Goal: Task Accomplishment & Management: Complete application form

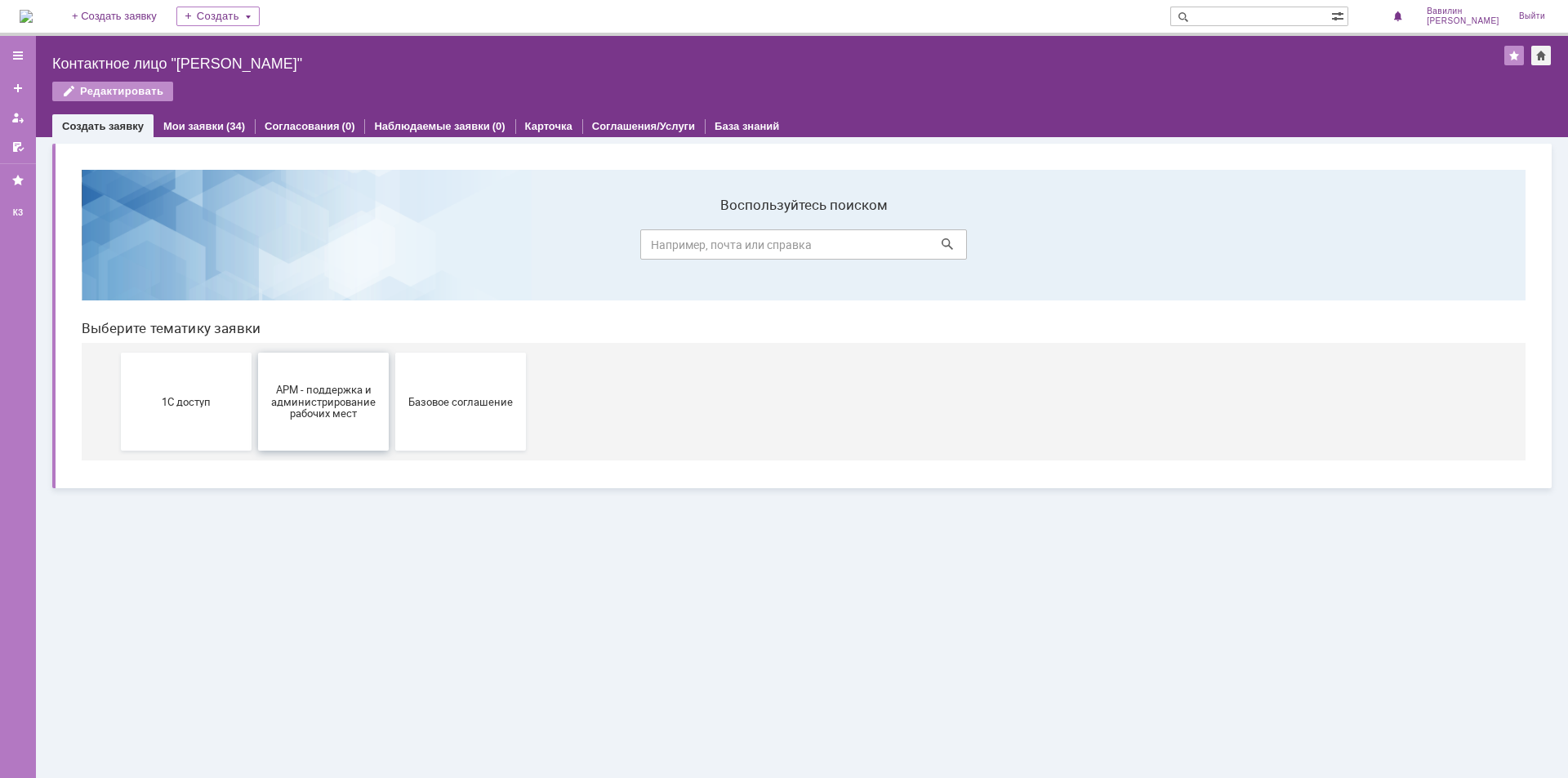
click at [328, 414] on span "АРМ - поддержка и администрирование рабочих мест" at bounding box center [323, 401] width 121 height 37
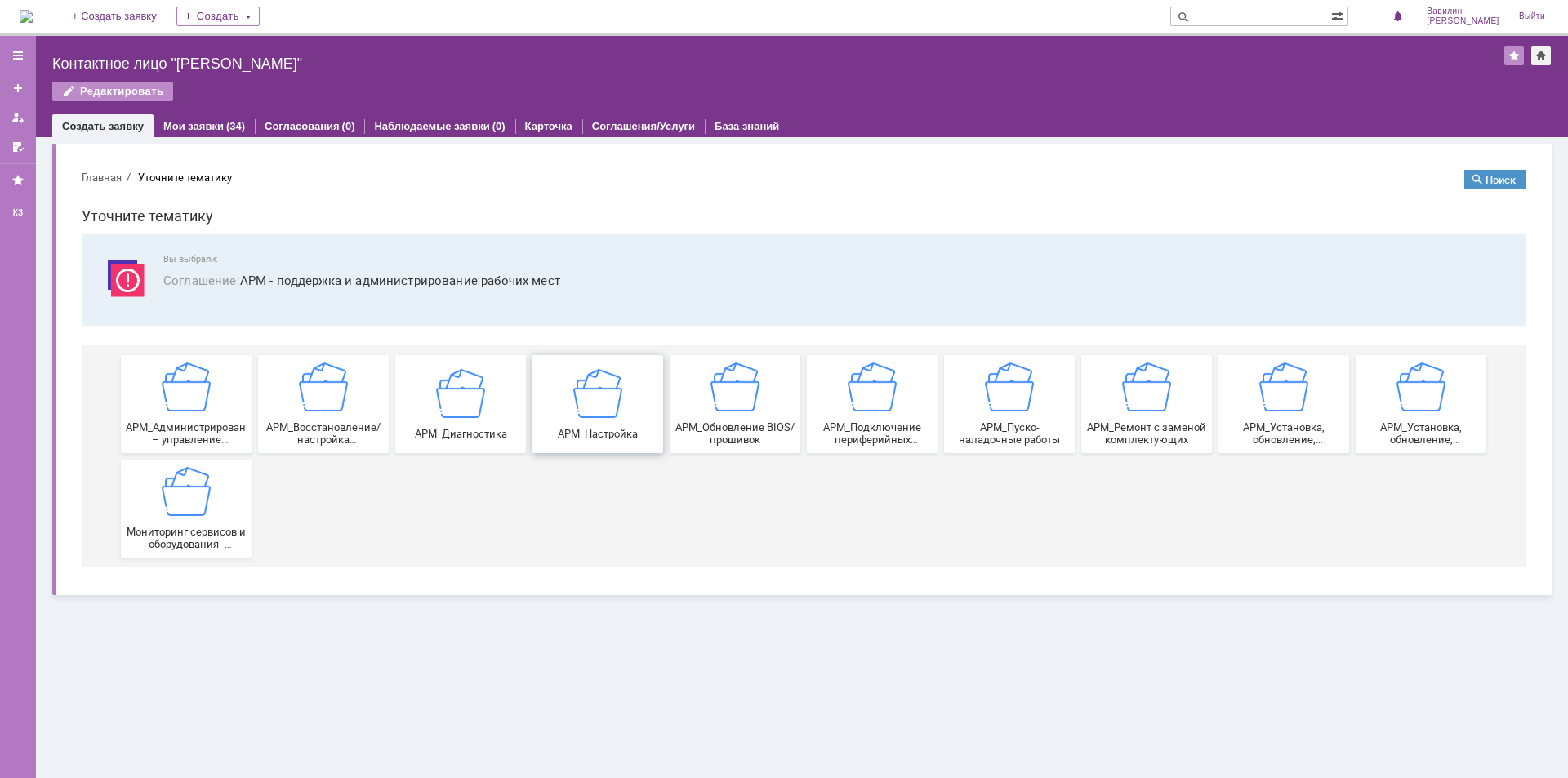
click at [581, 419] on div "АРМ_Настройка" at bounding box center [598, 404] width 121 height 71
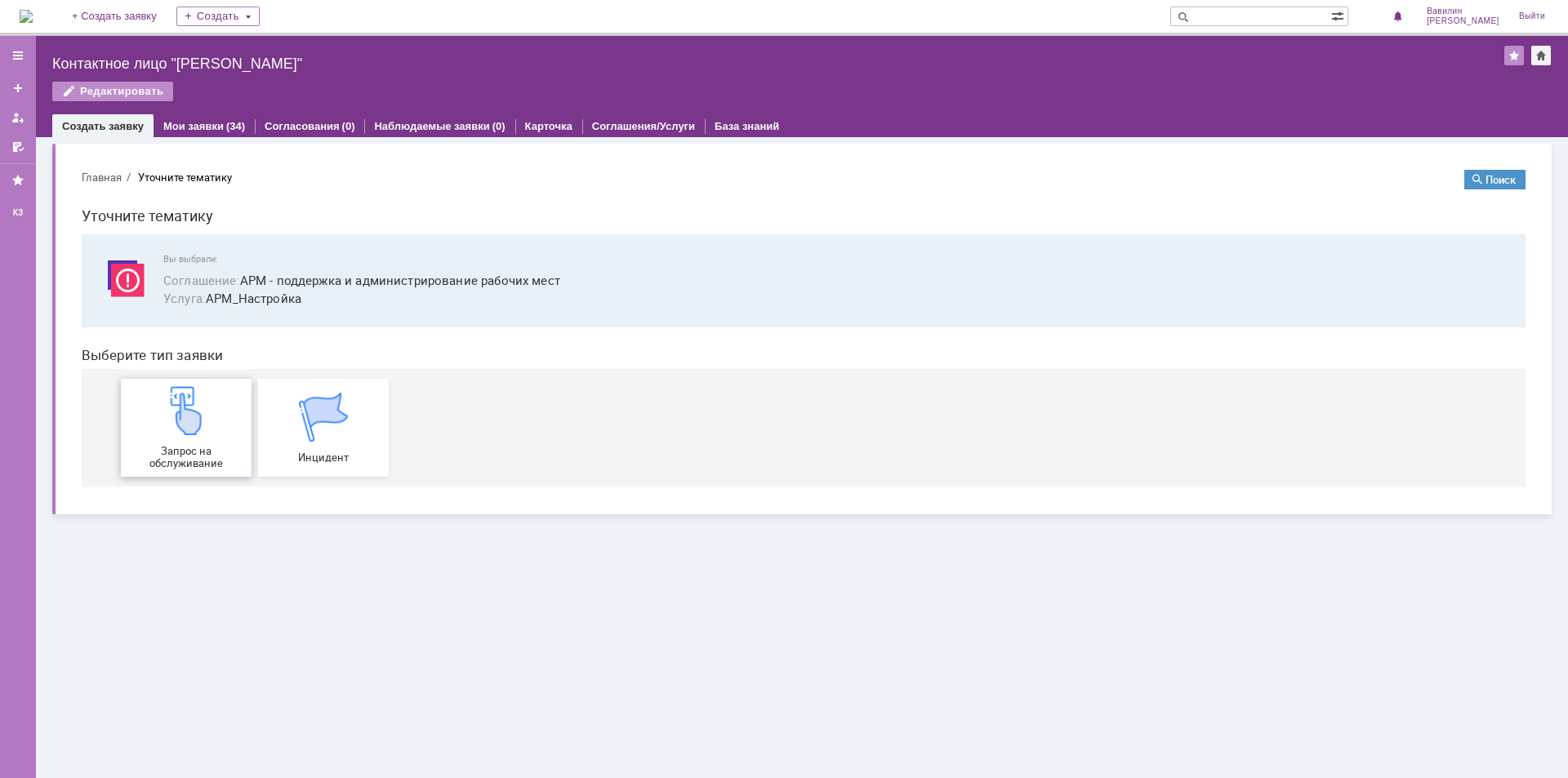
click at [186, 424] on img at bounding box center [186, 410] width 49 height 49
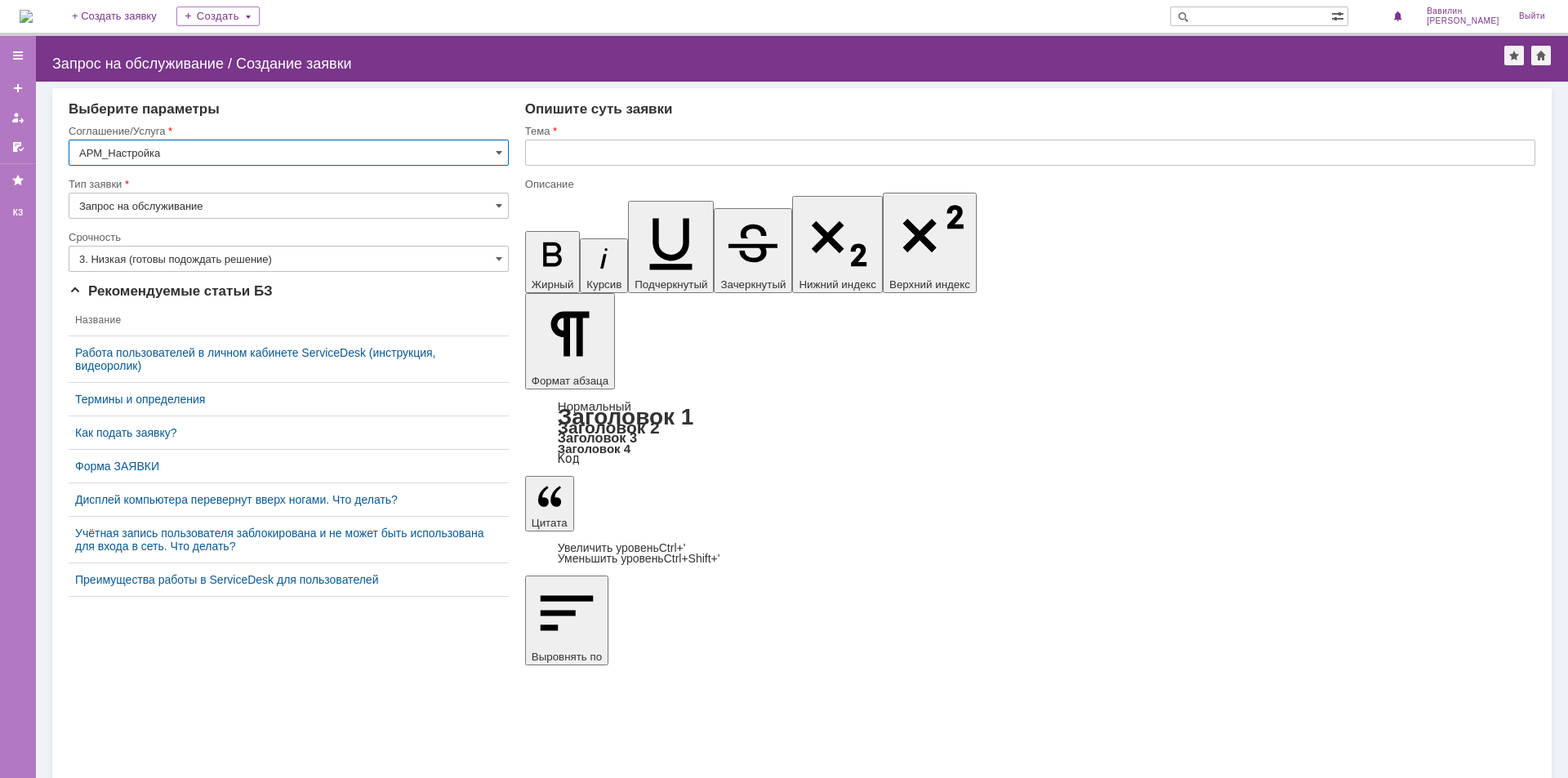
click at [501, 257] on span at bounding box center [499, 259] width 7 height 13
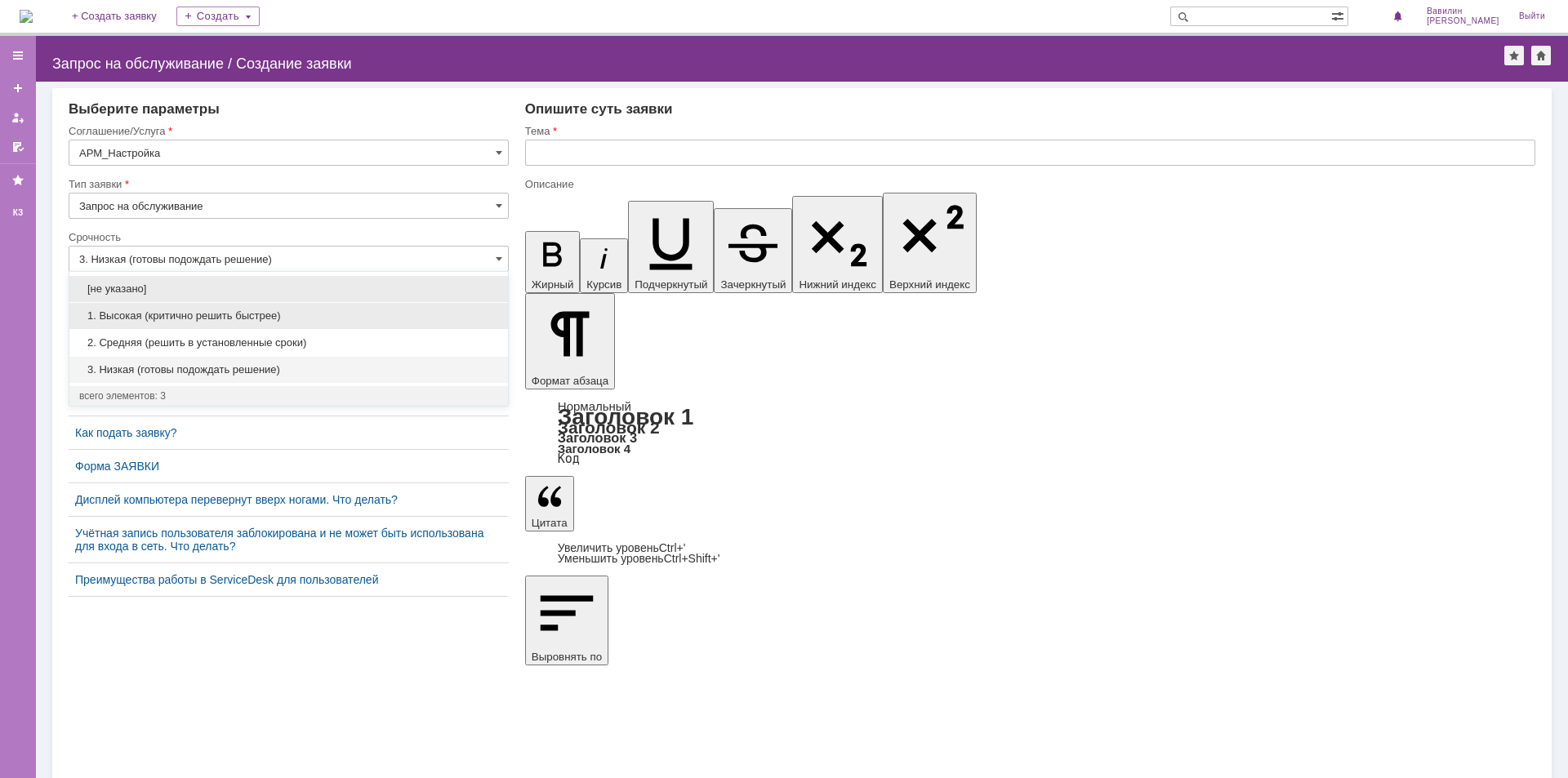
click at [465, 314] on span "1. Высокая (критично решить быстрее)" at bounding box center [288, 316] width 419 height 13
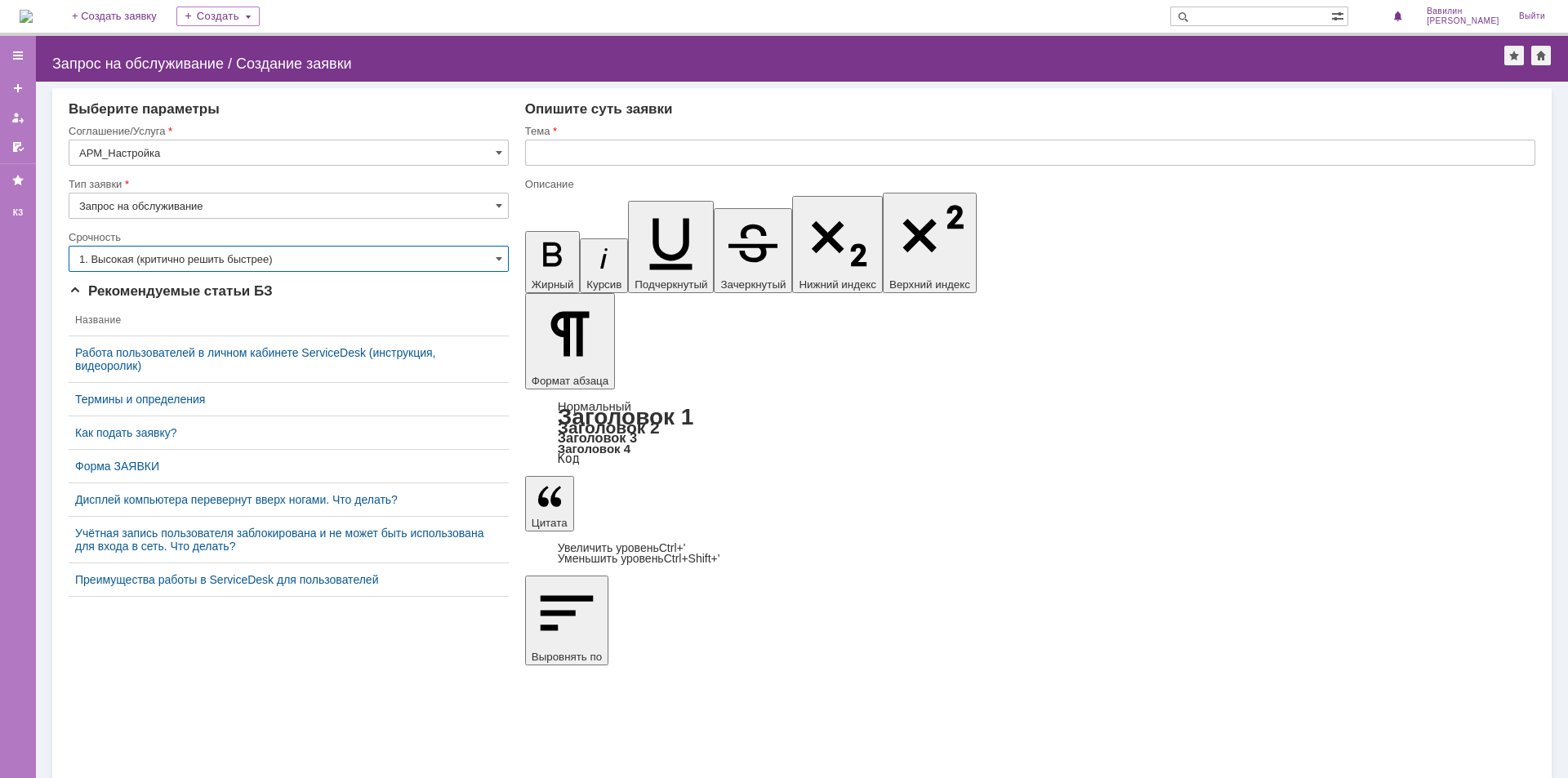
type input "1. Высокая (критично решить быстрее)"
click at [584, 154] on input "text" at bounding box center [1030, 152] width 1011 height 26
type input "С"
type input "не работает компьютер на разборе"
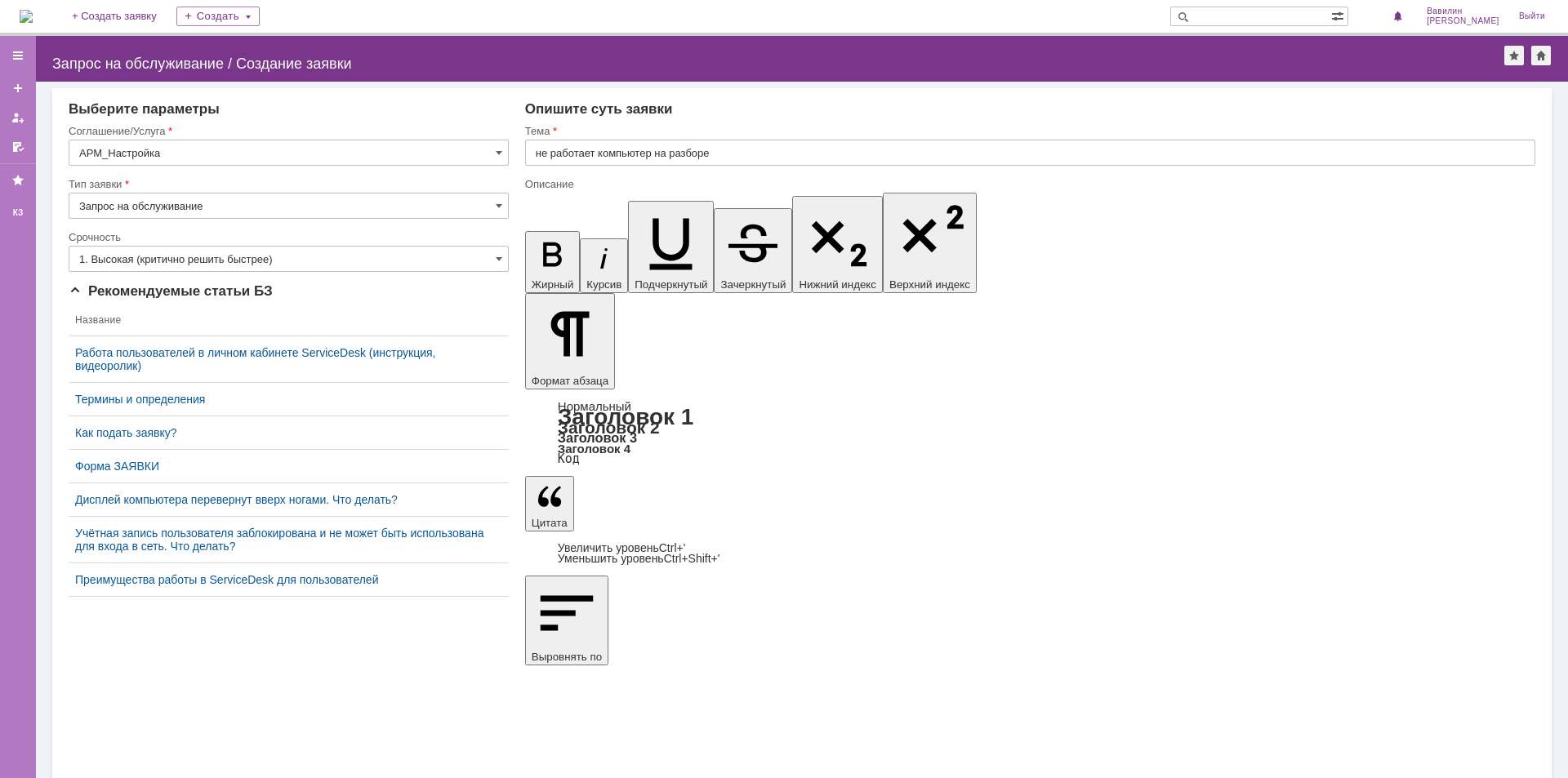
drag, startPoint x: 807, startPoint y: 5735, endPoint x: 804, endPoint y: 5750, distance: 15.3
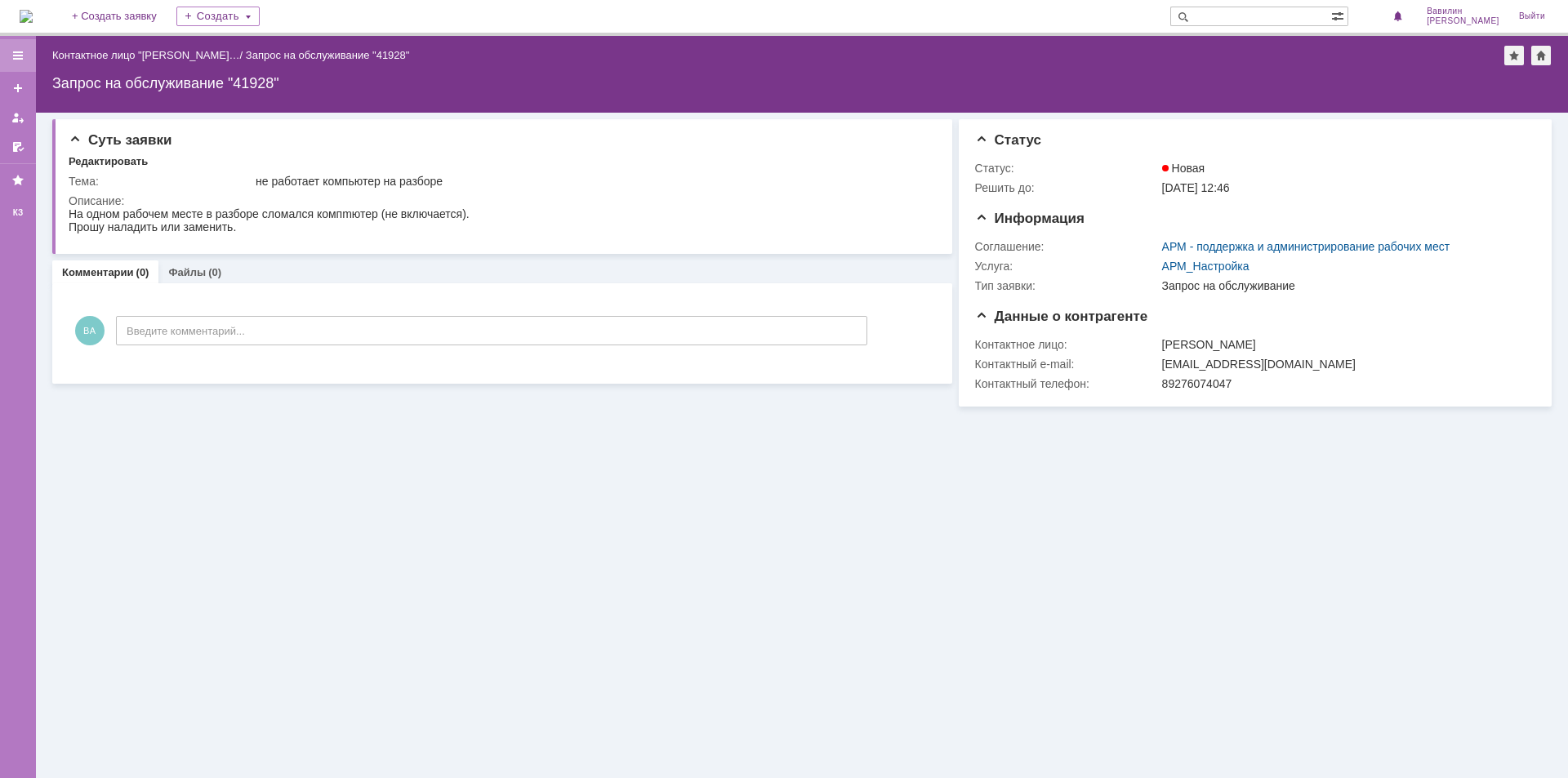
click at [19, 53] on div at bounding box center [18, 56] width 13 height 13
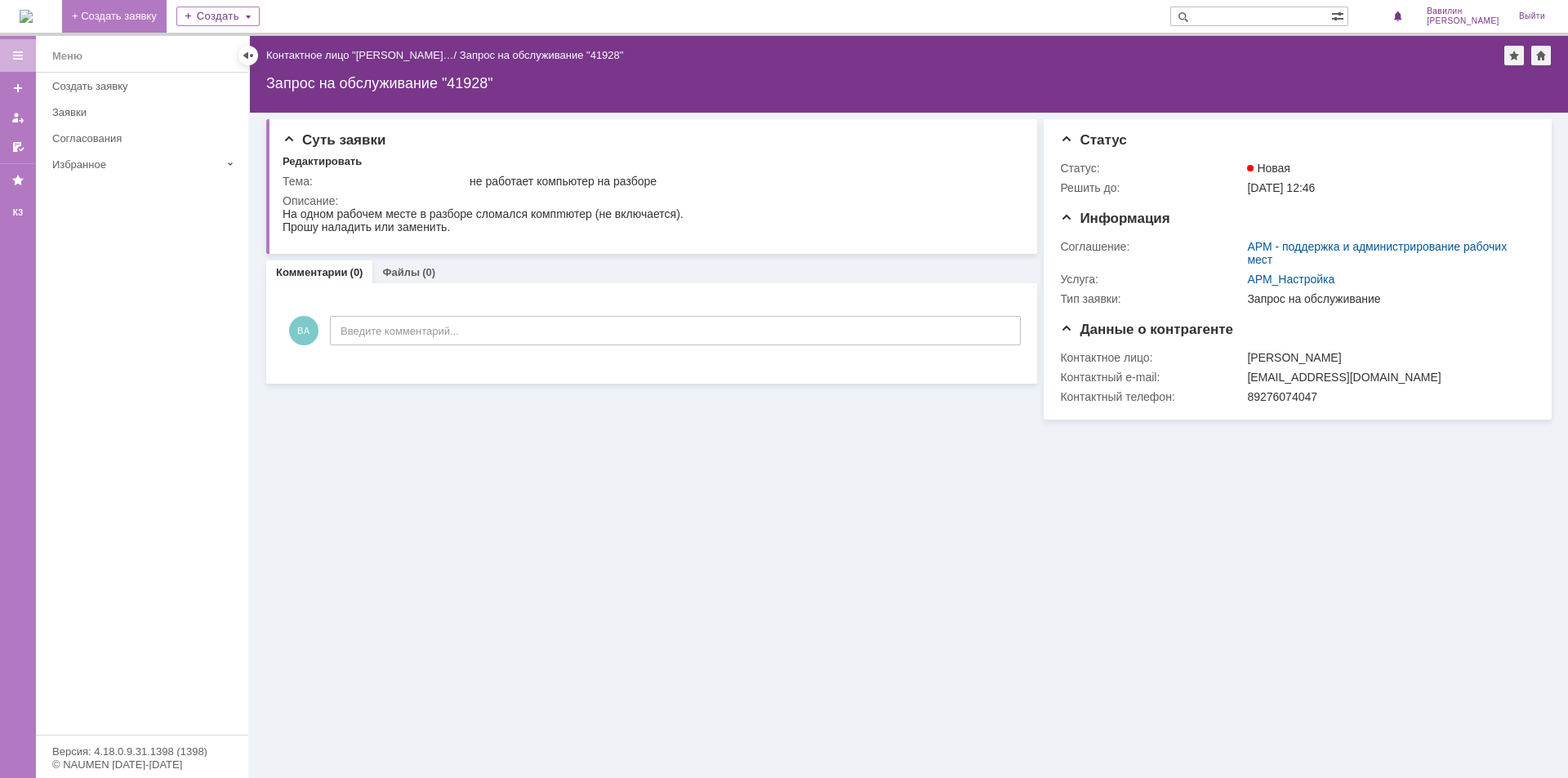
click at [157, 2] on link "+ Создать заявку" at bounding box center [114, 16] width 104 height 33
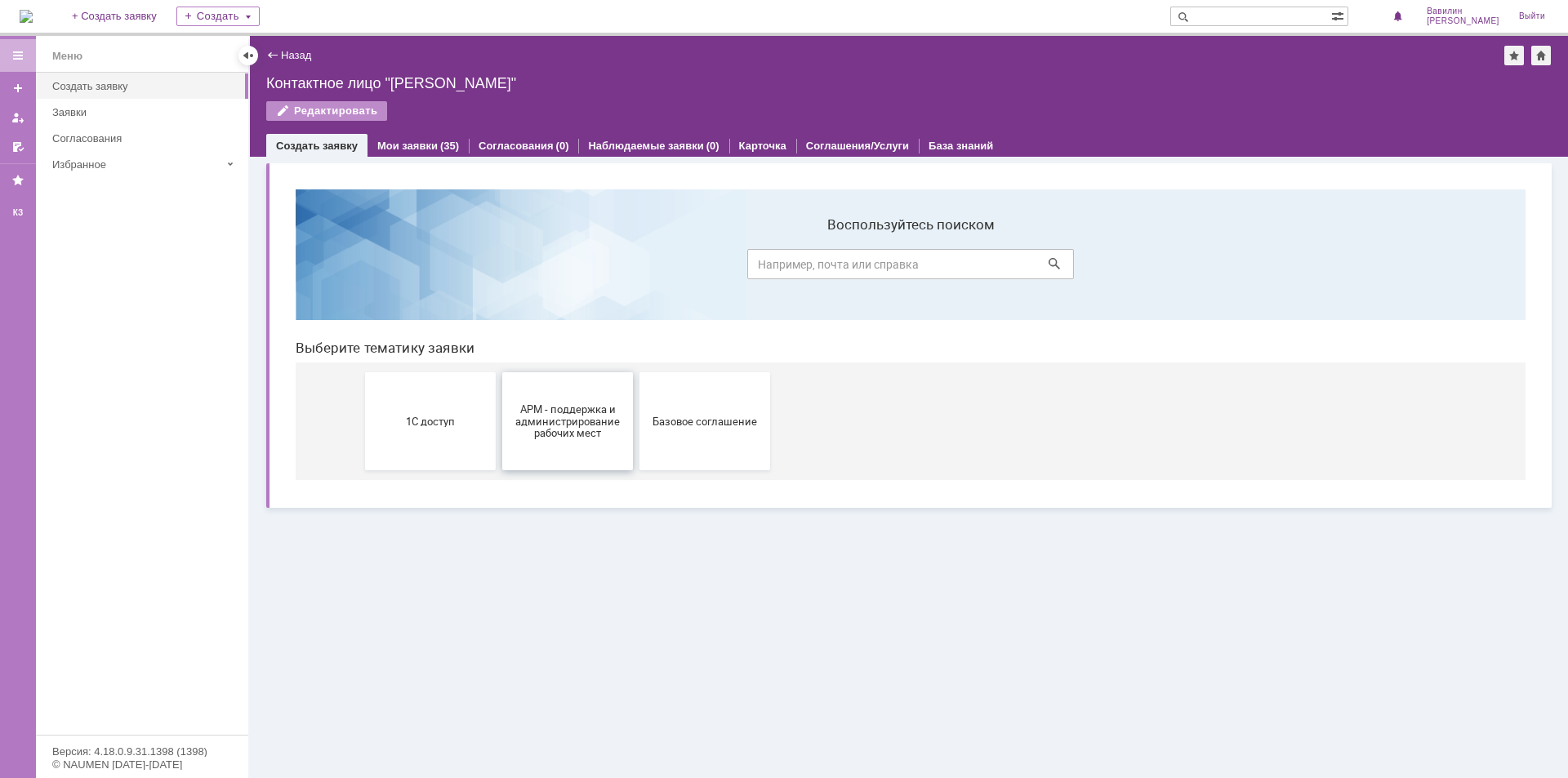
click at [557, 440] on button "АРМ - поддержка и администрирование рабочих мест" at bounding box center [568, 421] width 130 height 98
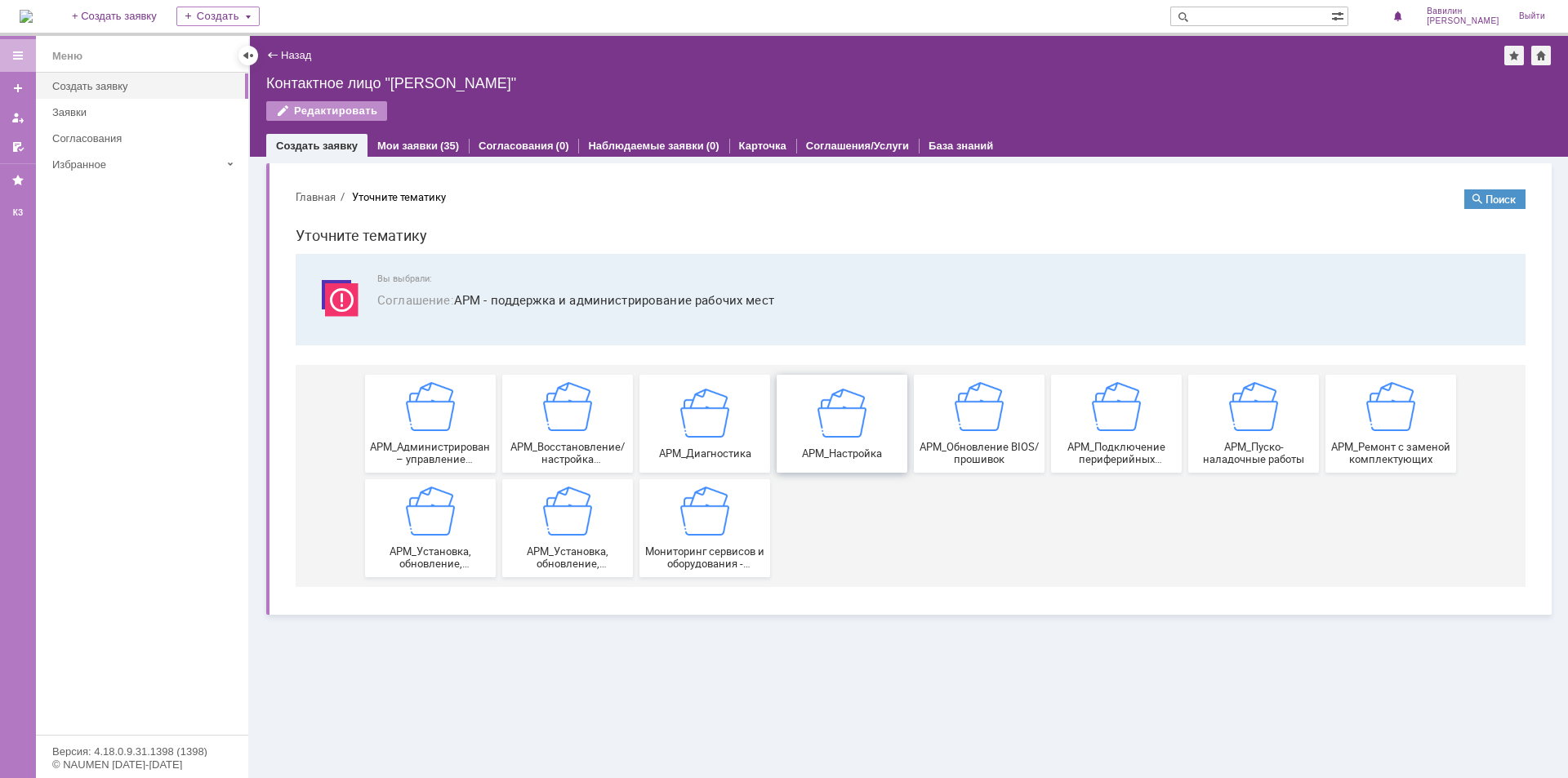
click at [878, 439] on div "АРМ_Настройка" at bounding box center [842, 423] width 121 height 71
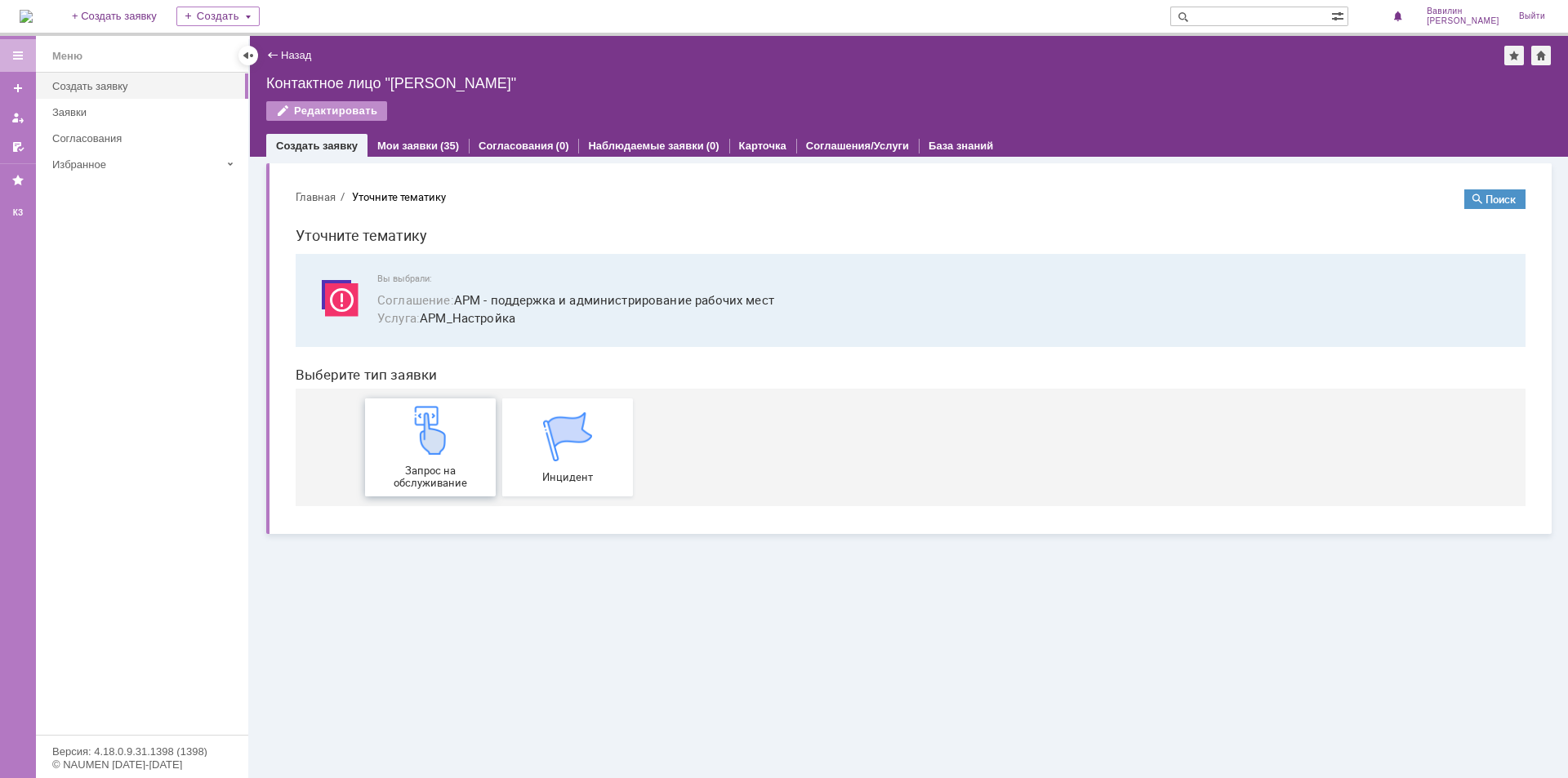
click at [396, 439] on div "Запрос на обслуживание" at bounding box center [430, 448] width 121 height 84
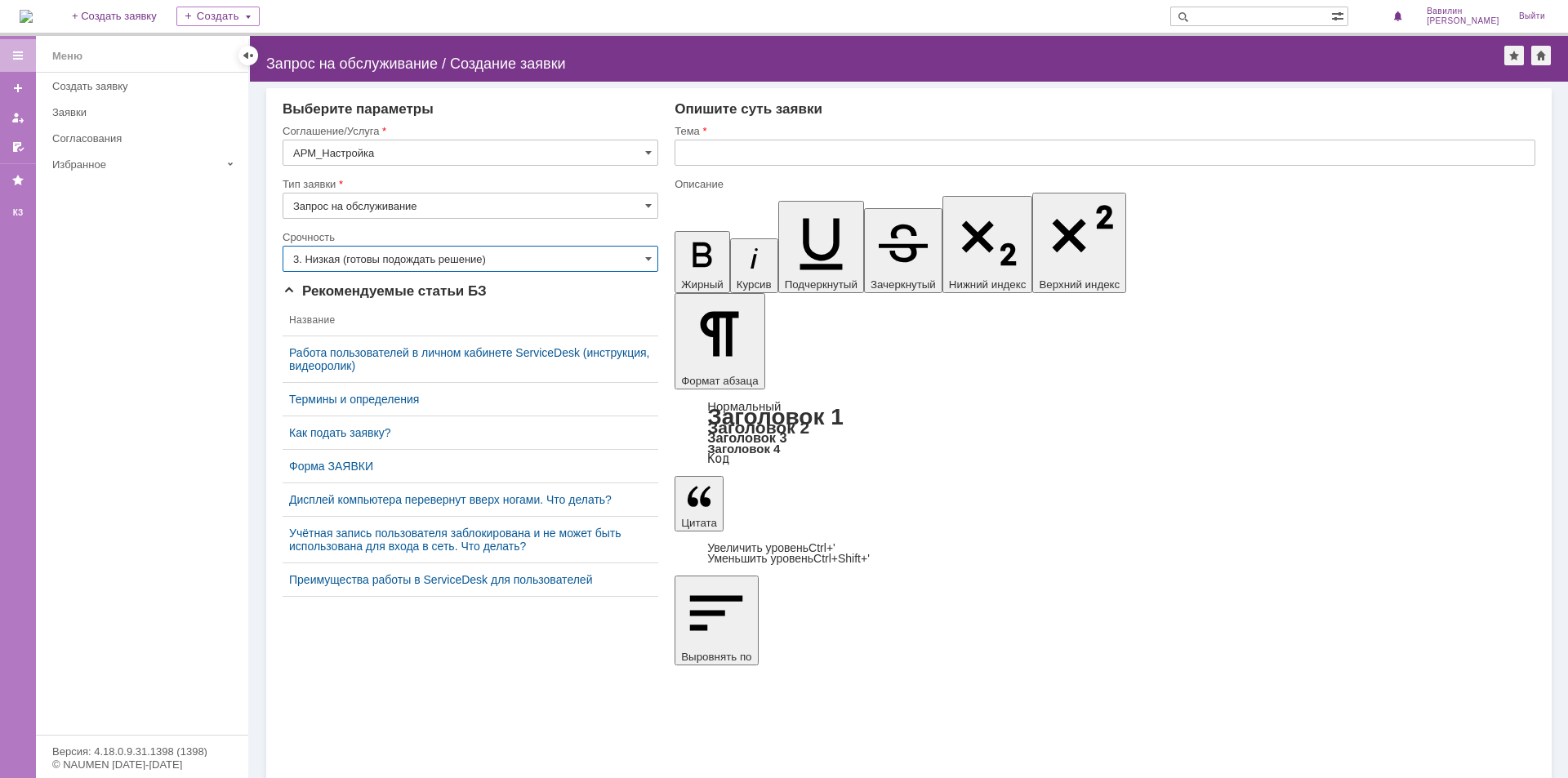
click at [647, 267] on input "3. Низкая (готовы подождать решение)" at bounding box center [470, 258] width 375 height 26
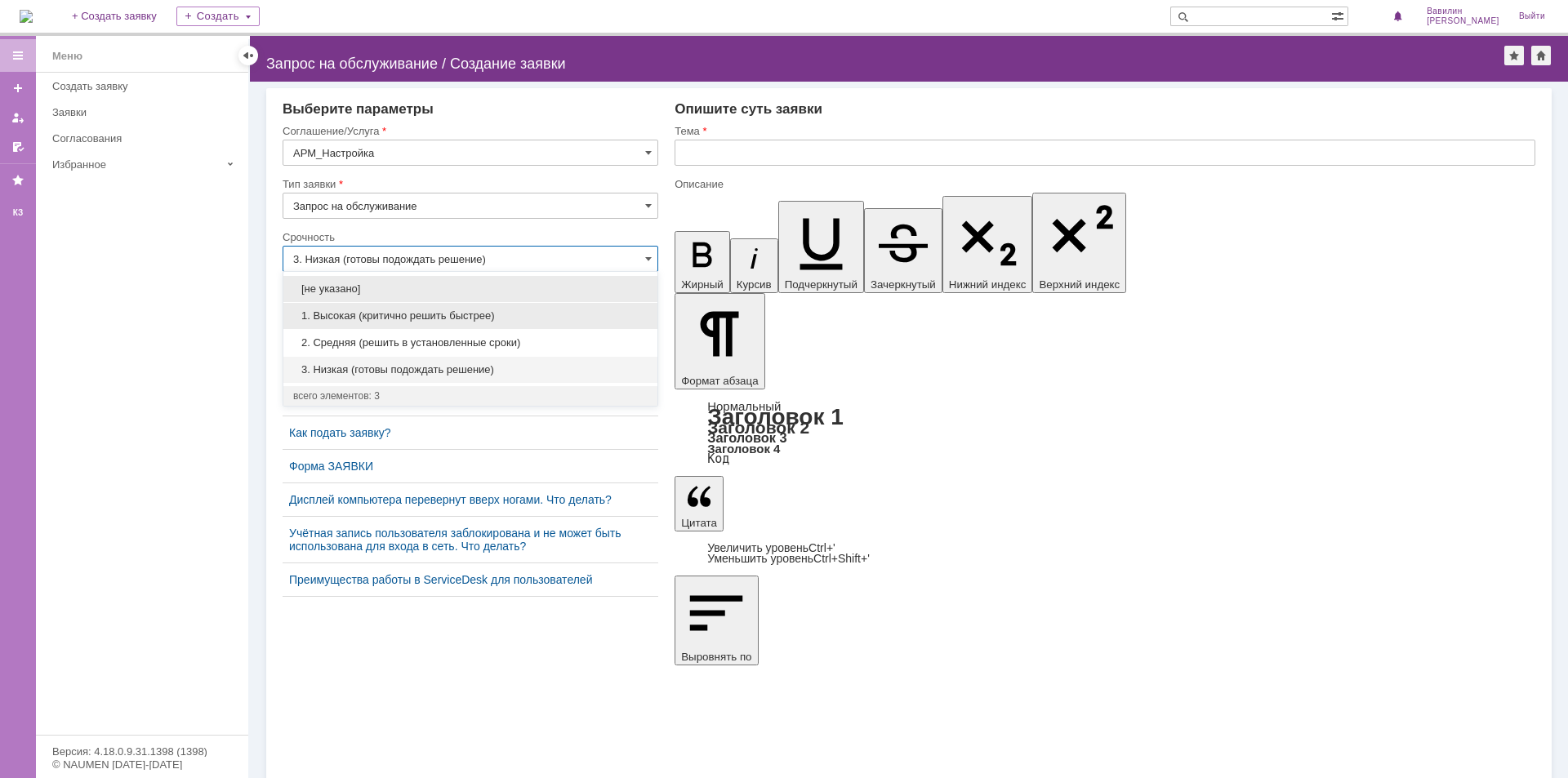
click at [610, 318] on span "1. Высокая (критично решить быстрее)" at bounding box center [471, 316] width 354 height 13
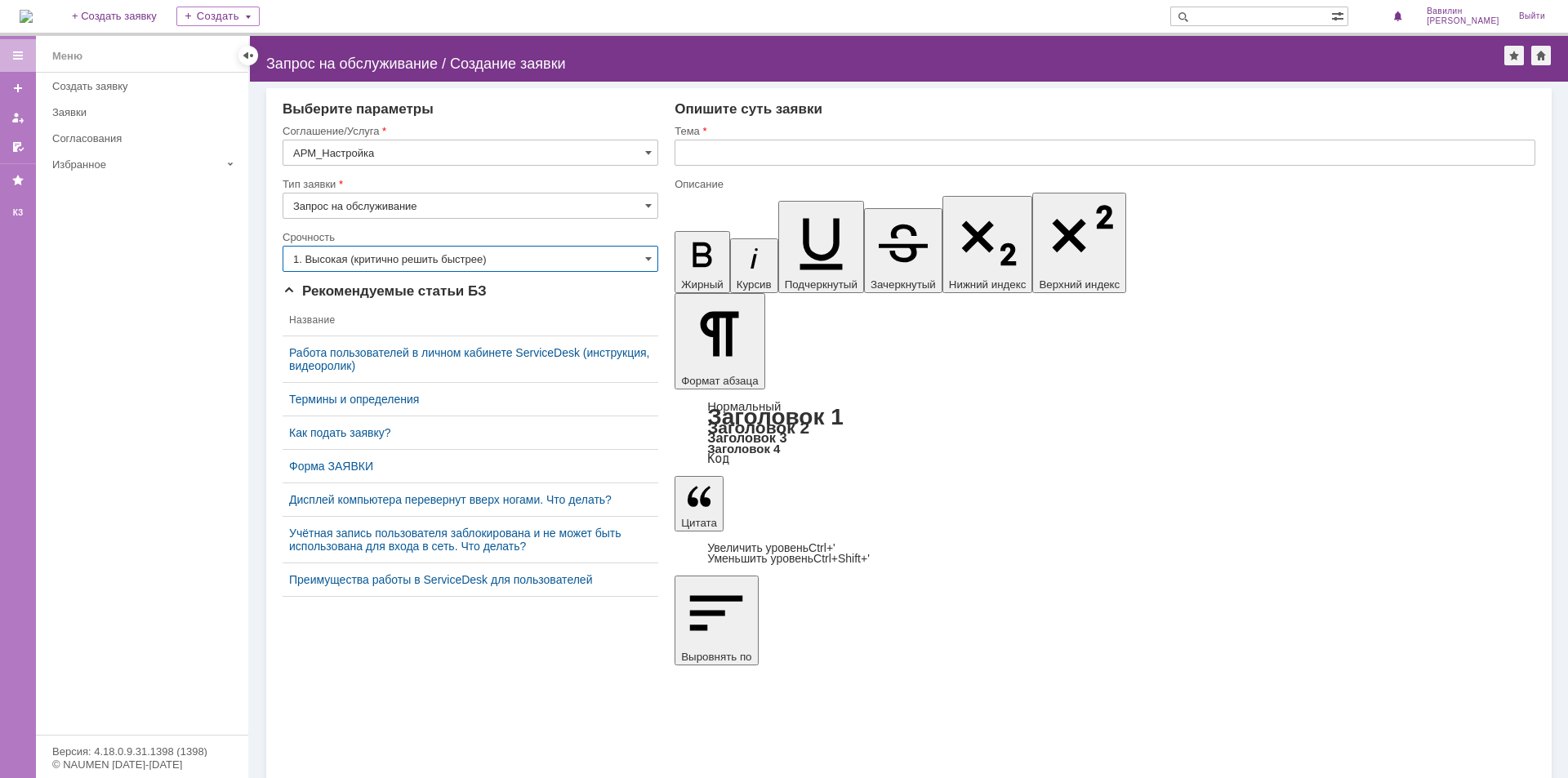
type input "1. Высокая (критично решить быстрее)"
click at [692, 157] on input "text" at bounding box center [1105, 152] width 861 height 26
type input "G"
click at [774, 150] on input "некорректная раьота" at bounding box center [1105, 152] width 861 height 26
type input "некорректная работа компьютера"
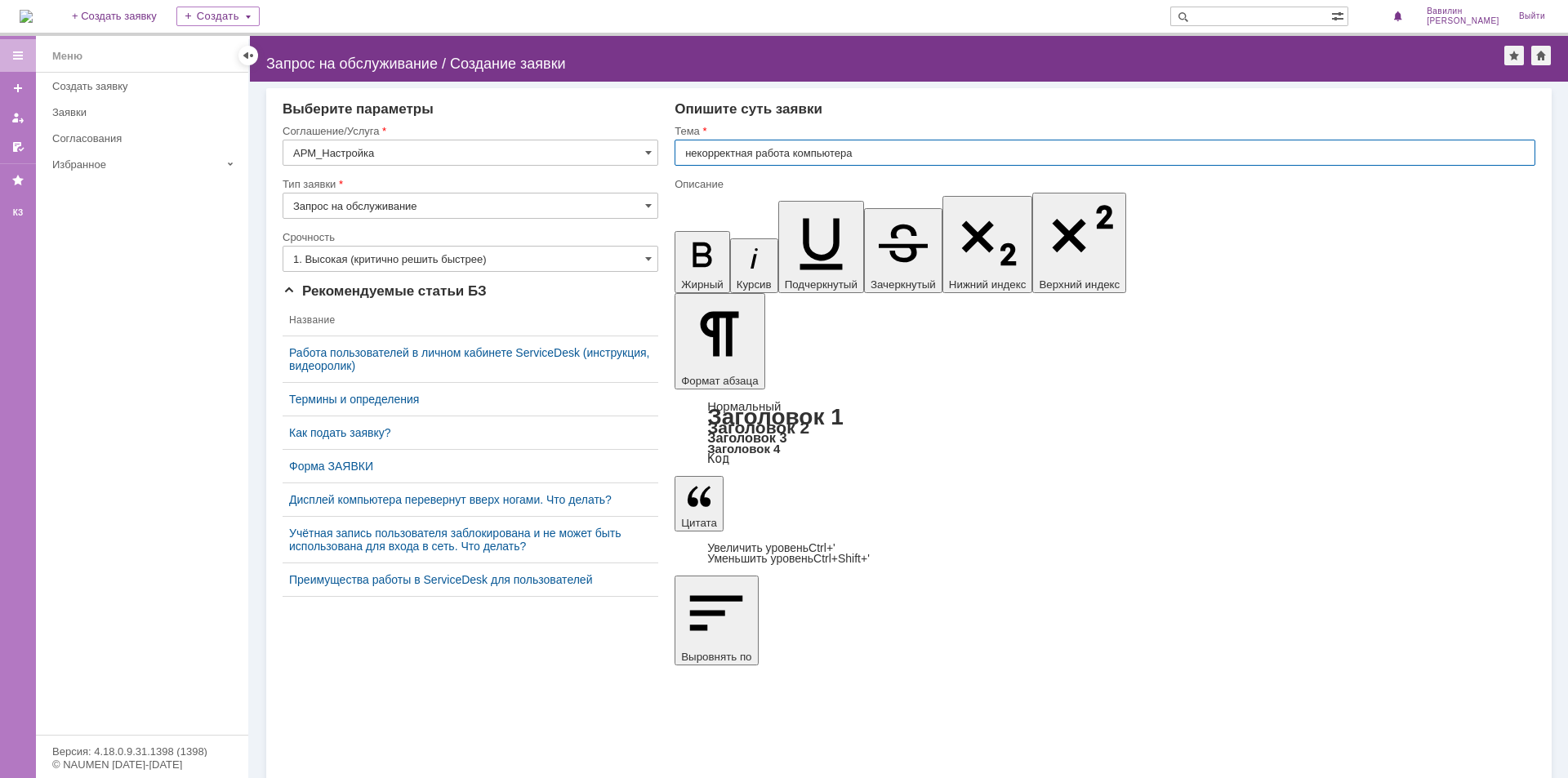
drag, startPoint x: 1005, startPoint y: 5142, endPoint x: 947, endPoint y: 5140, distance: 58.0
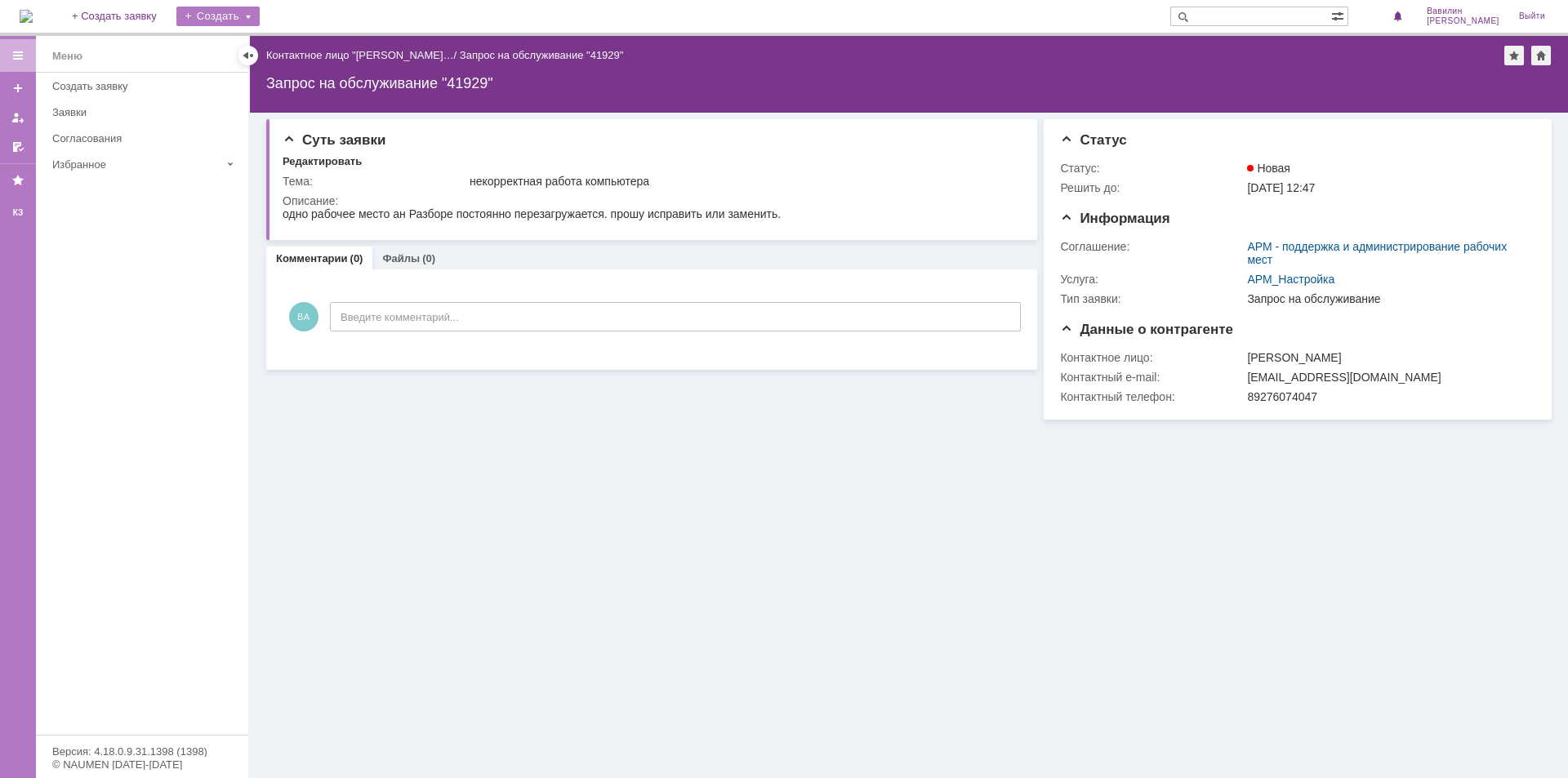
click at [260, 13] on div "Создать" at bounding box center [218, 16] width 84 height 19
click at [265, 38] on div "Заявка" at bounding box center [242, 48] width 130 height 26
click at [257, 18] on div "Создать" at bounding box center [218, 16] width 84 height 19
click at [249, 45] on link "Заявка" at bounding box center [242, 48] width 125 height 19
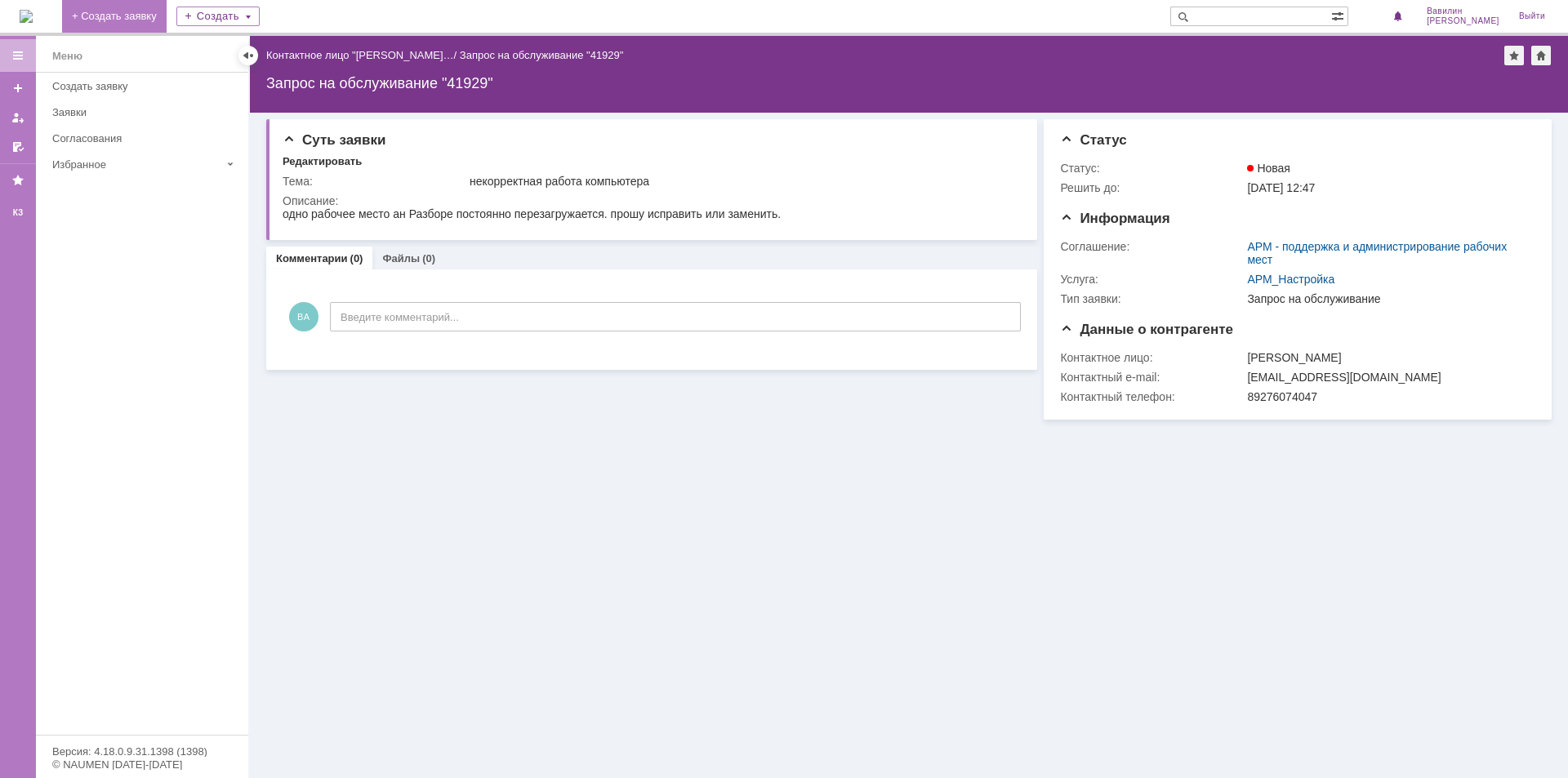
click at [149, 9] on link "+ Создать заявку" at bounding box center [114, 16] width 104 height 33
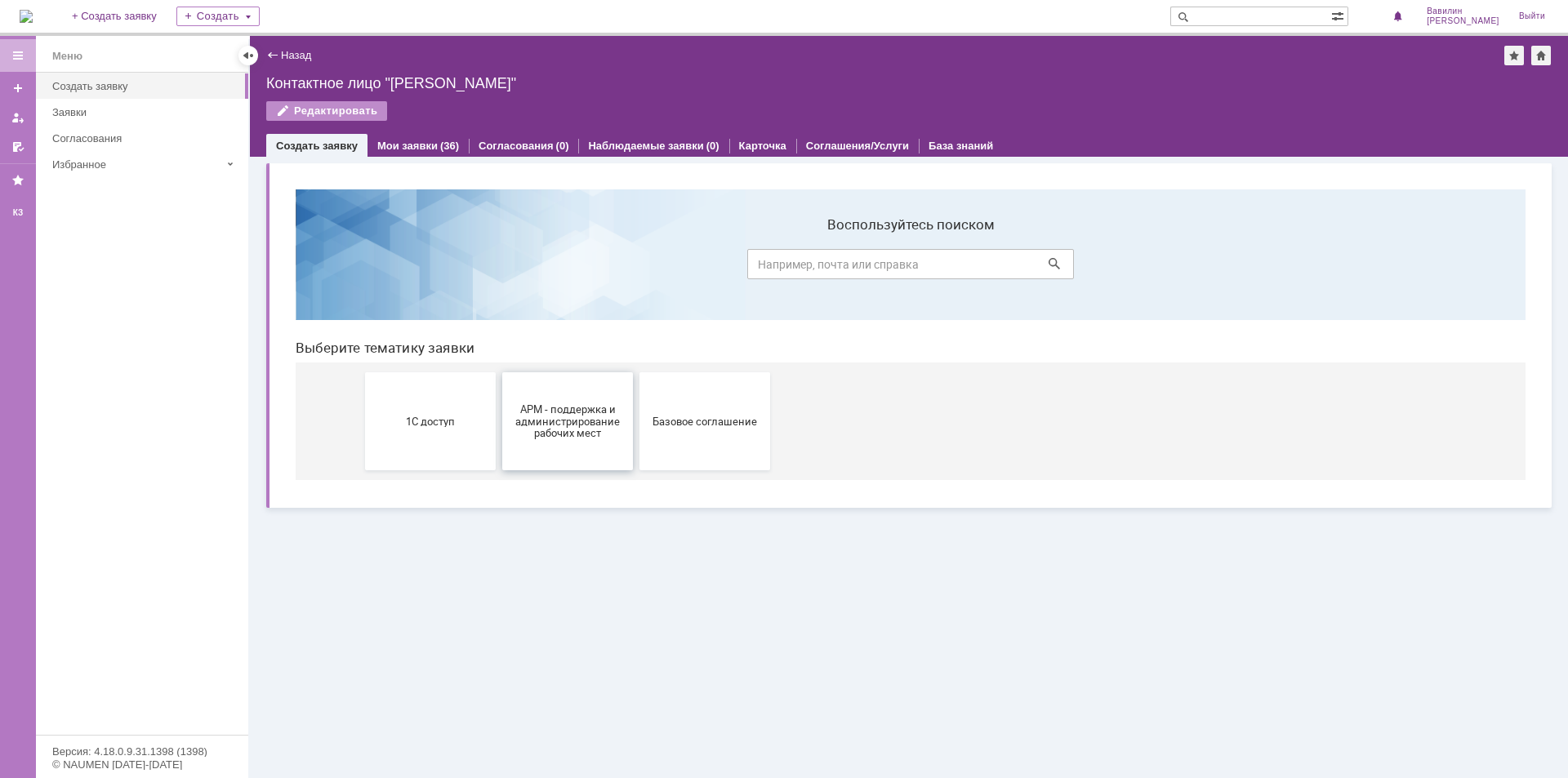
click at [532, 438] on span "АРМ - поддержка и администрирование рабочих мест" at bounding box center [568, 421] width 121 height 37
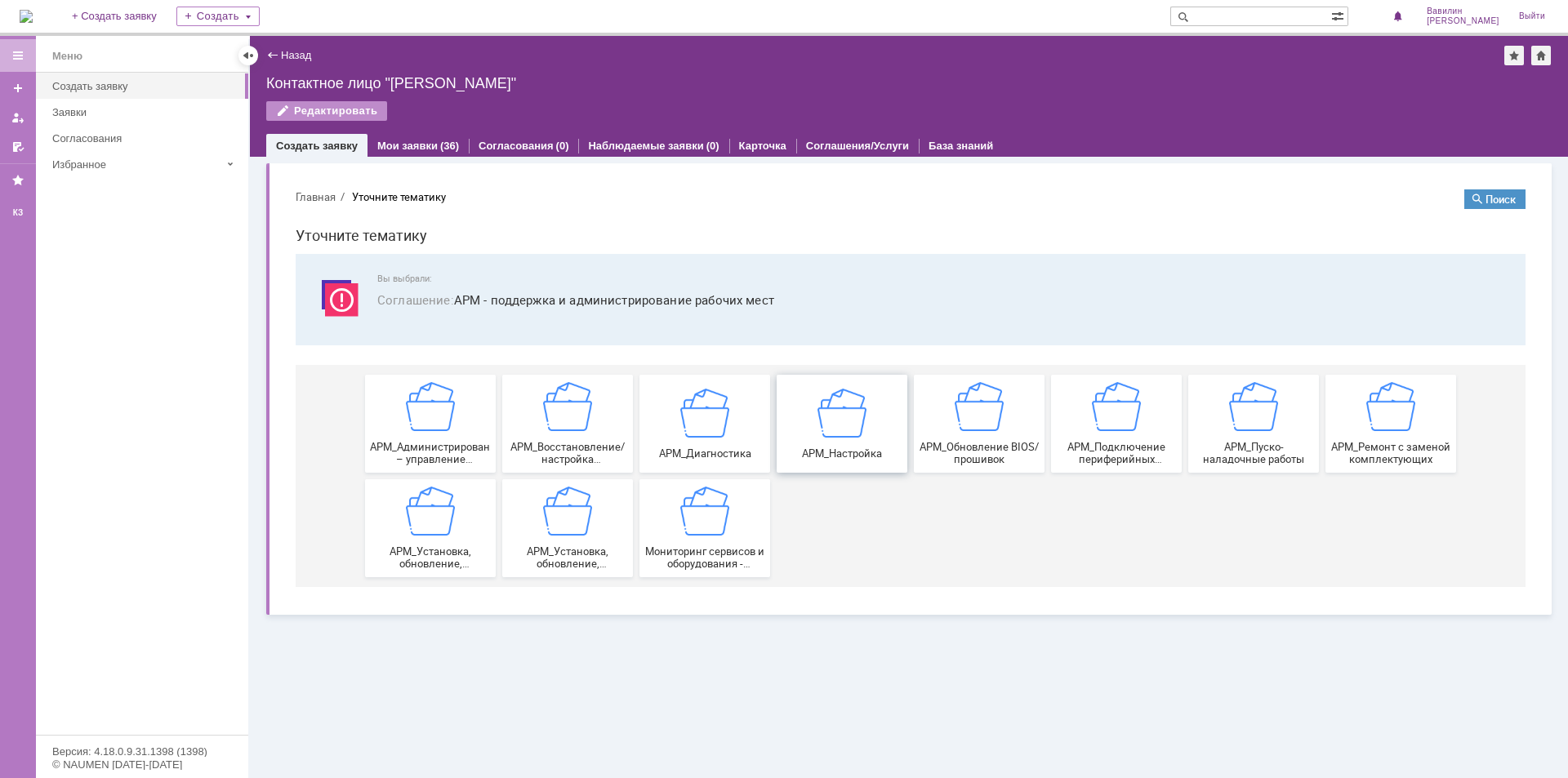
click at [830, 426] on img at bounding box center [842, 412] width 49 height 49
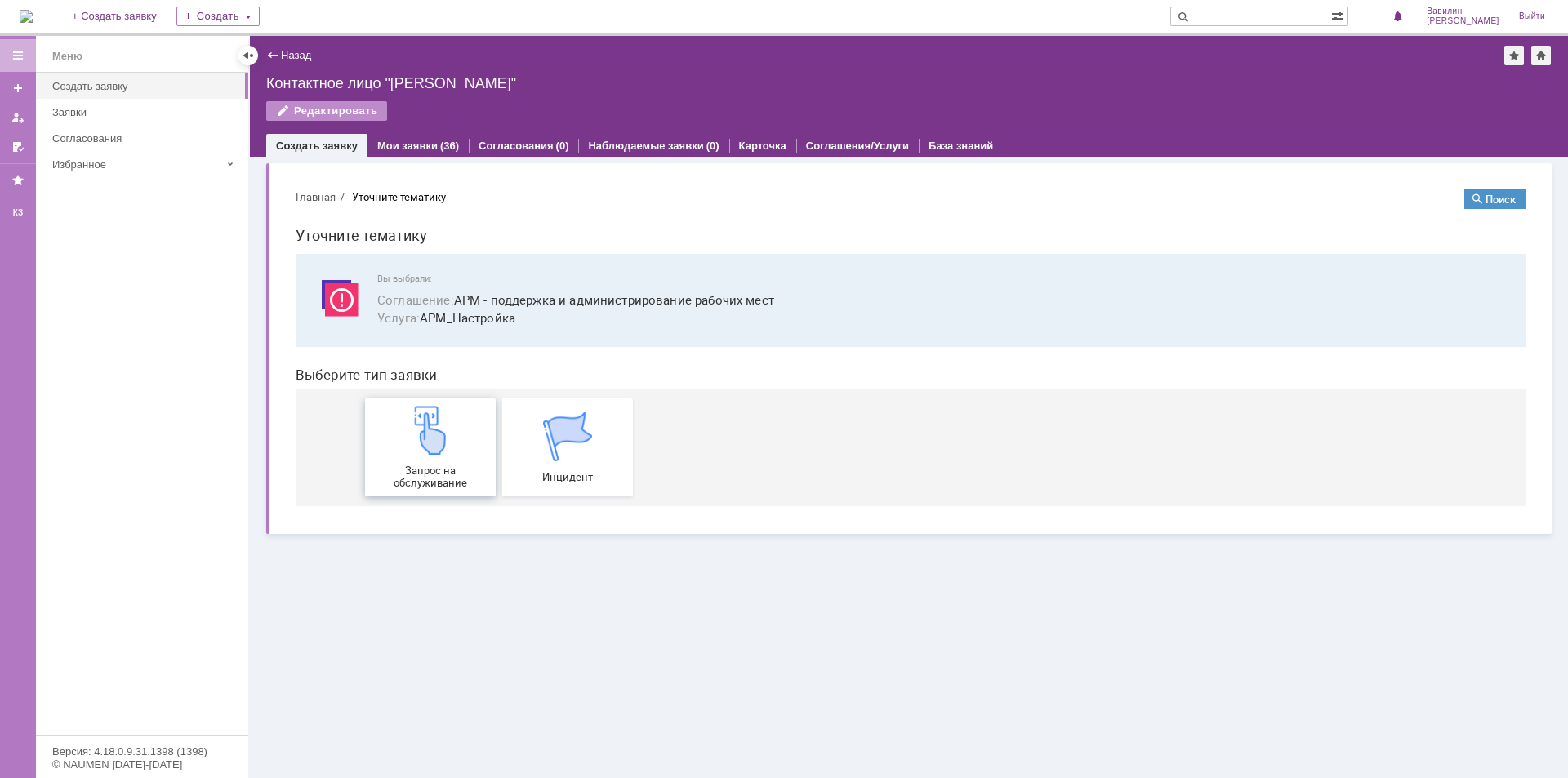
click at [466, 444] on div "Запрос на обслуживание" at bounding box center [430, 448] width 121 height 84
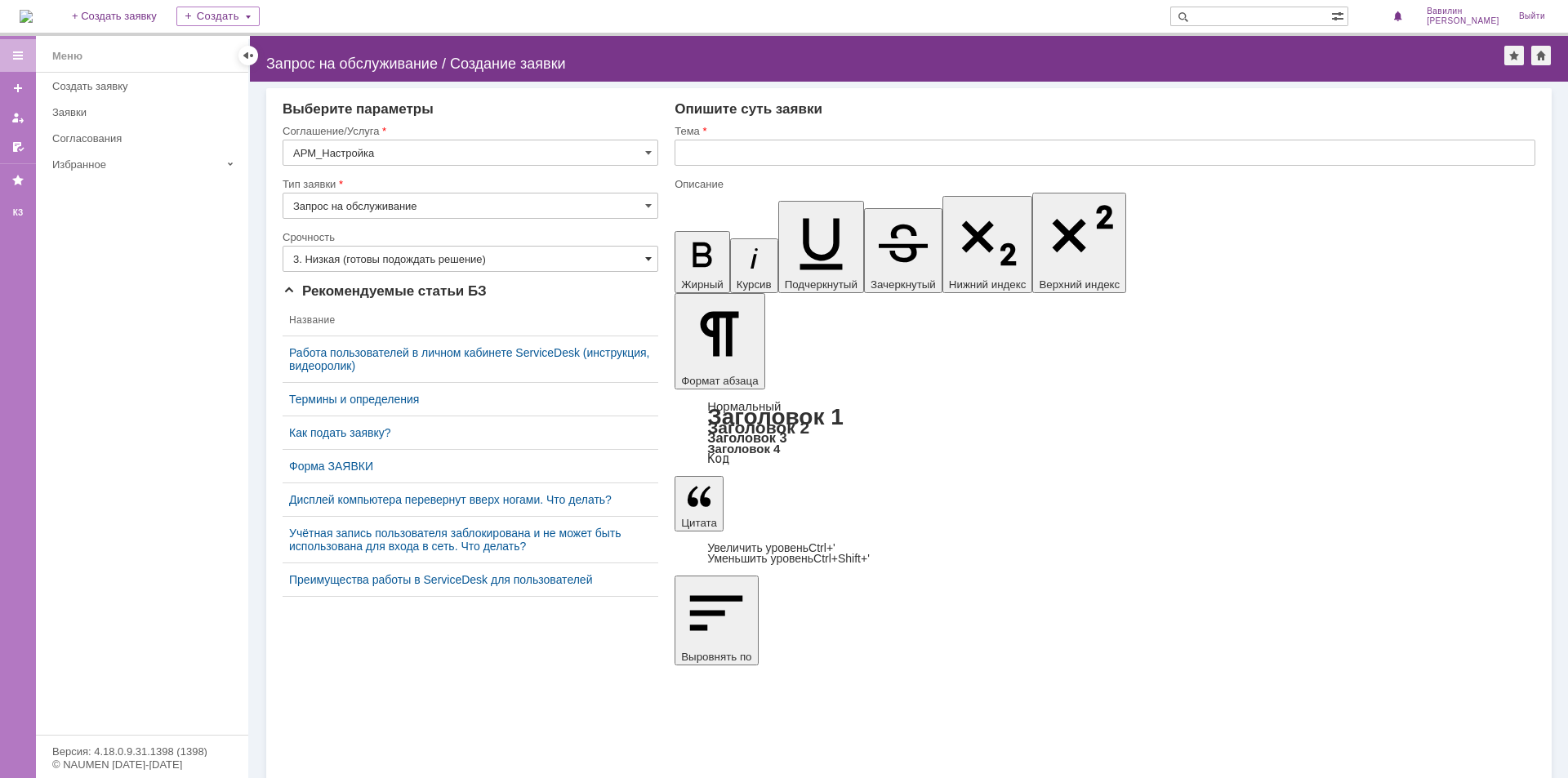
click at [648, 259] on span at bounding box center [649, 259] width 7 height 13
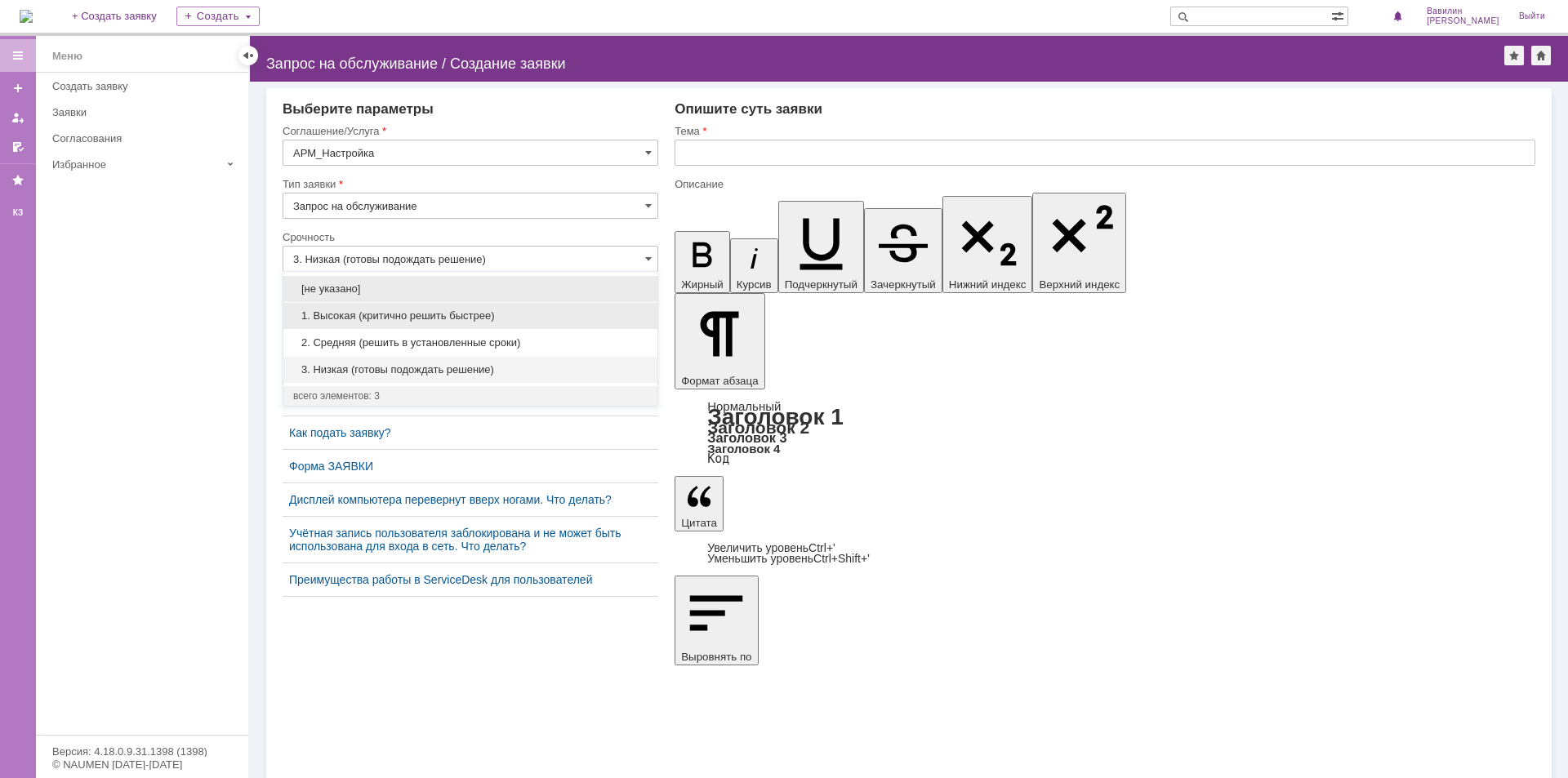
click at [593, 305] on div "1. Высокая (критично решить быстрее)" at bounding box center [471, 316] width 374 height 26
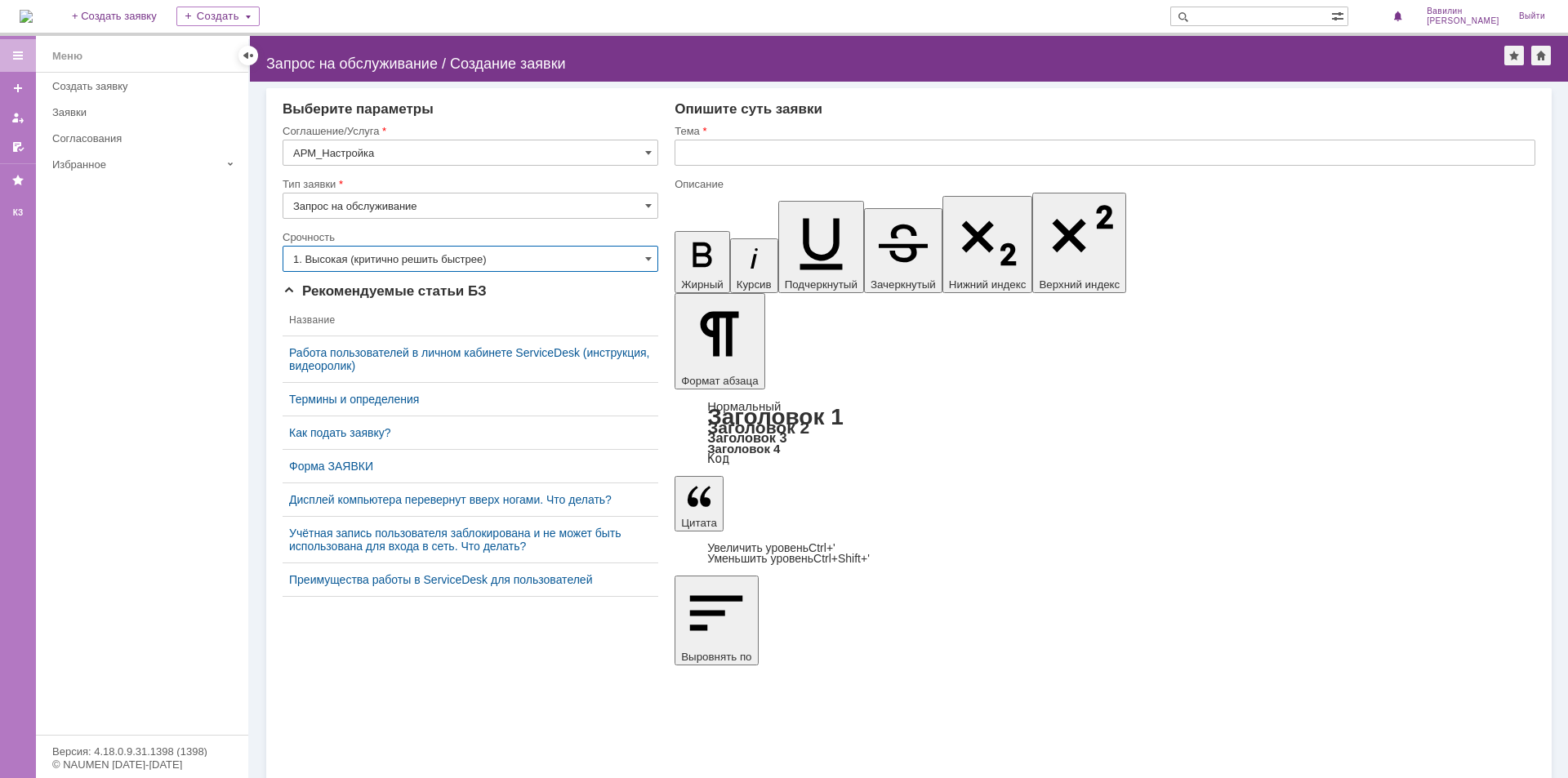
type input "1. Высокая (критично решить быстрее)"
click at [717, 160] on input "text" at bounding box center [1105, 152] width 861 height 26
type input "установить и настроить рабочее место."
